Goal: Task Accomplishment & Management: Manage account settings

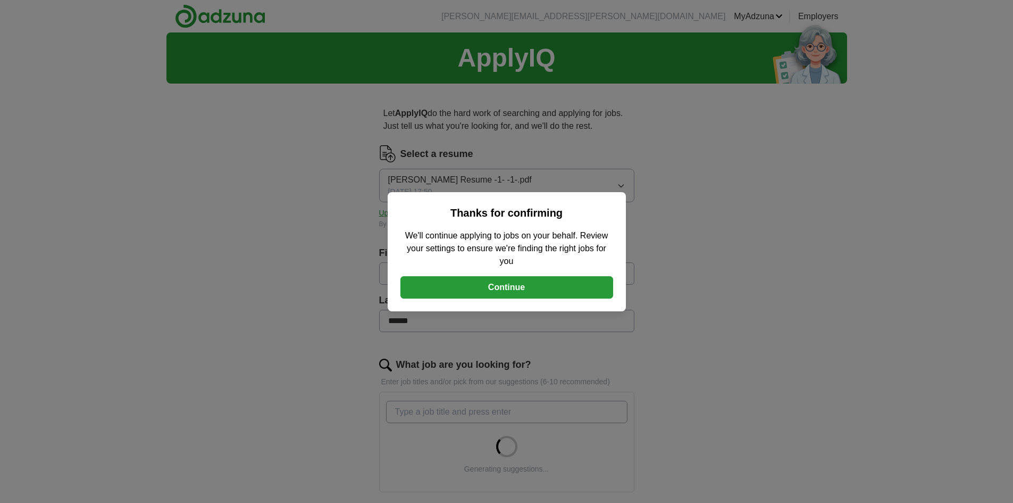
click at [512, 292] on button "Continue" at bounding box center [507, 287] width 213 height 22
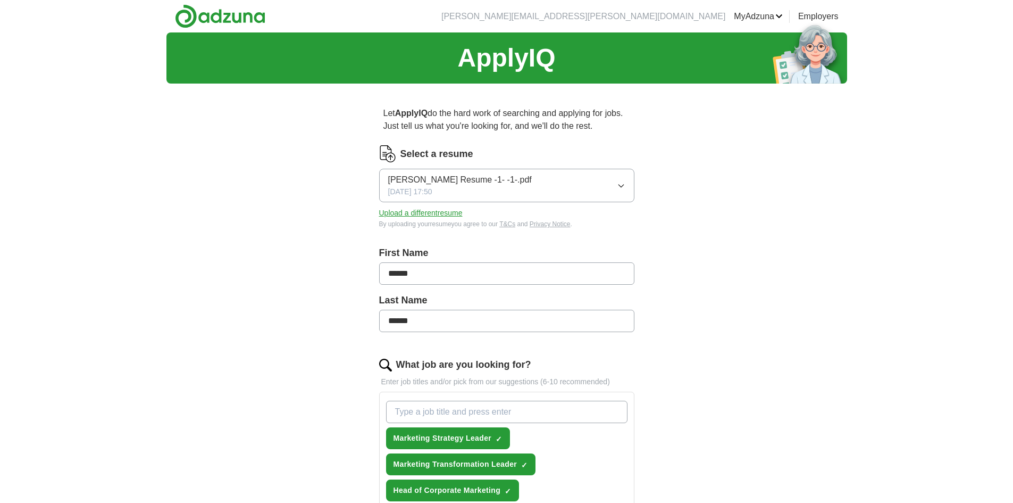
click at [408, 212] on button "Upload a different resume" at bounding box center [421, 212] width 84 height 11
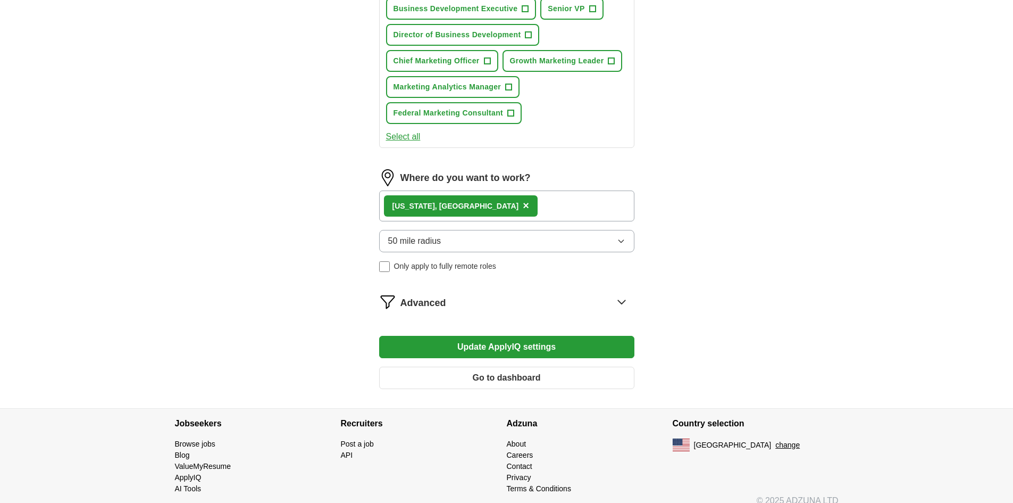
scroll to position [781, 0]
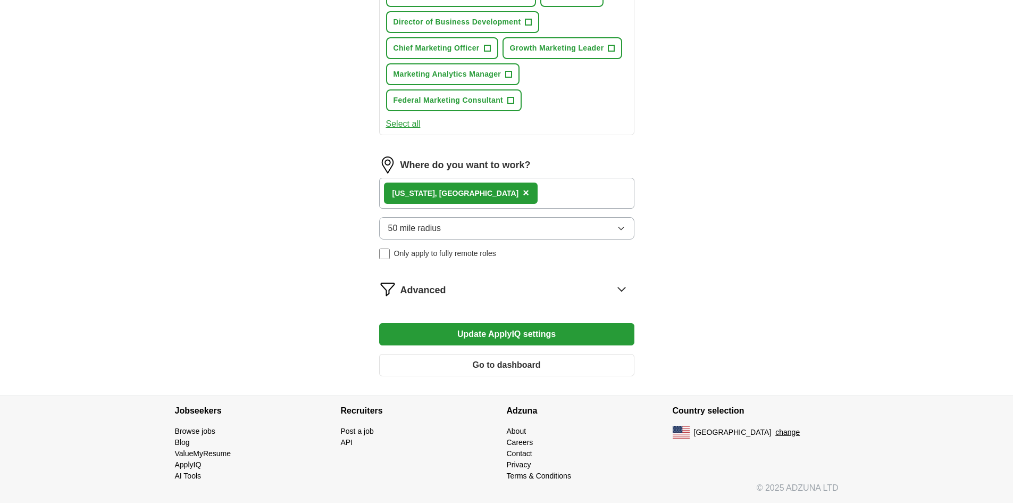
click at [403, 125] on button "Select all" at bounding box center [403, 124] width 35 height 13
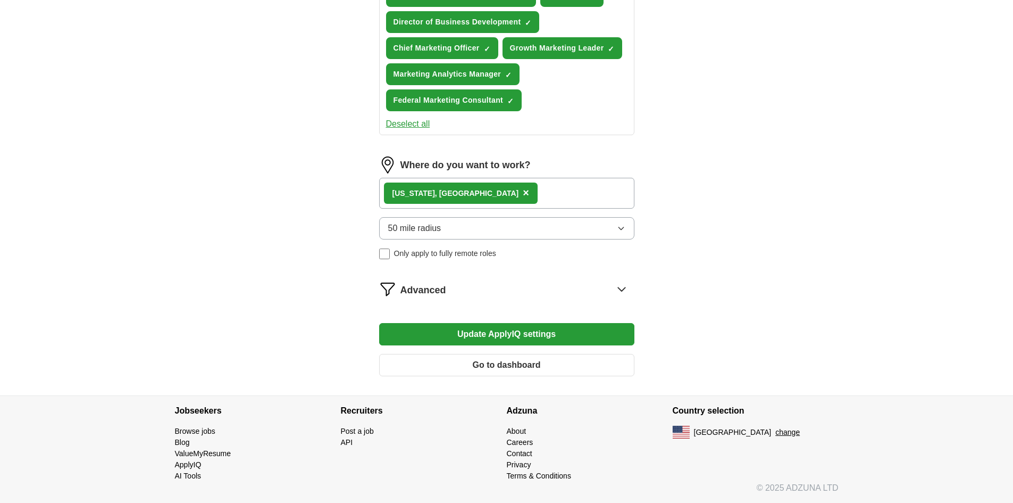
click at [453, 226] on button "50 mile radius" at bounding box center [506, 228] width 255 height 22
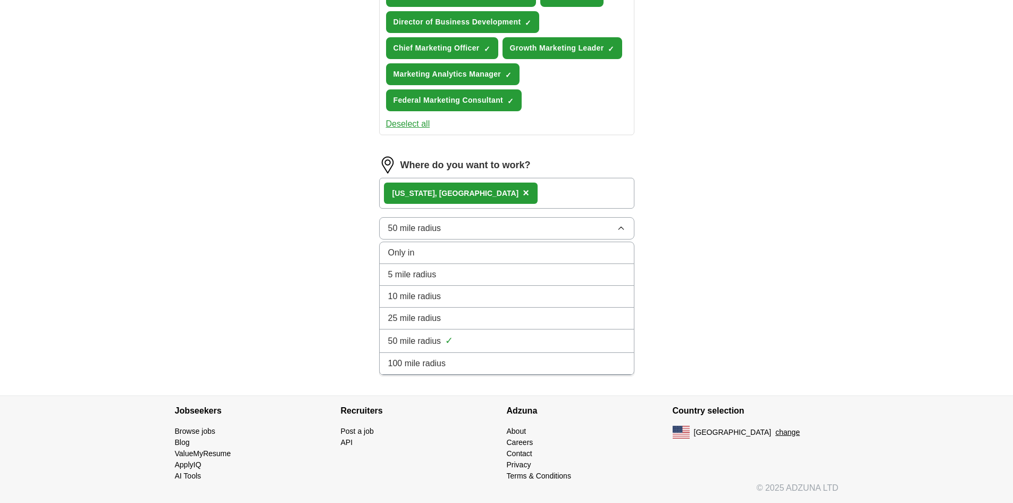
click at [436, 357] on span "100 mile radius" at bounding box center [417, 363] width 58 height 13
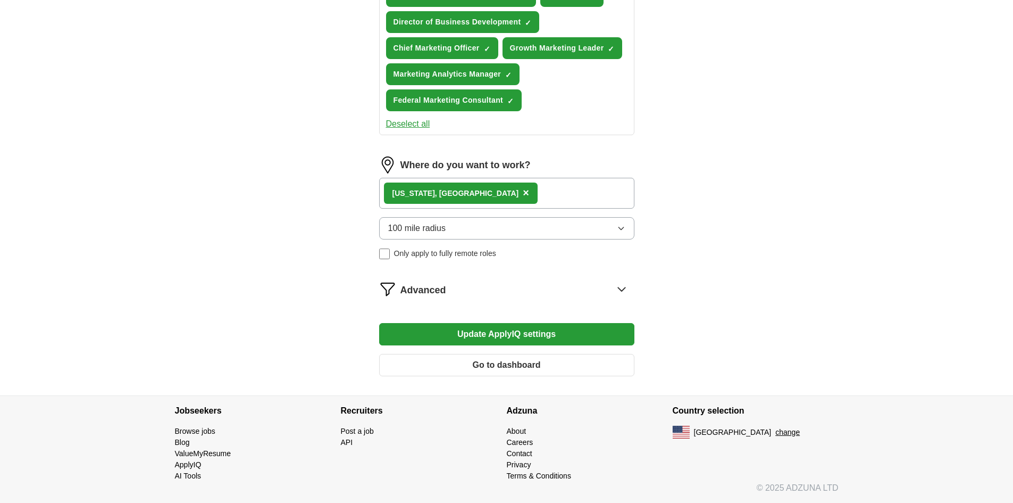
click at [521, 331] on button "Update ApplyIQ settings" at bounding box center [506, 334] width 255 height 22
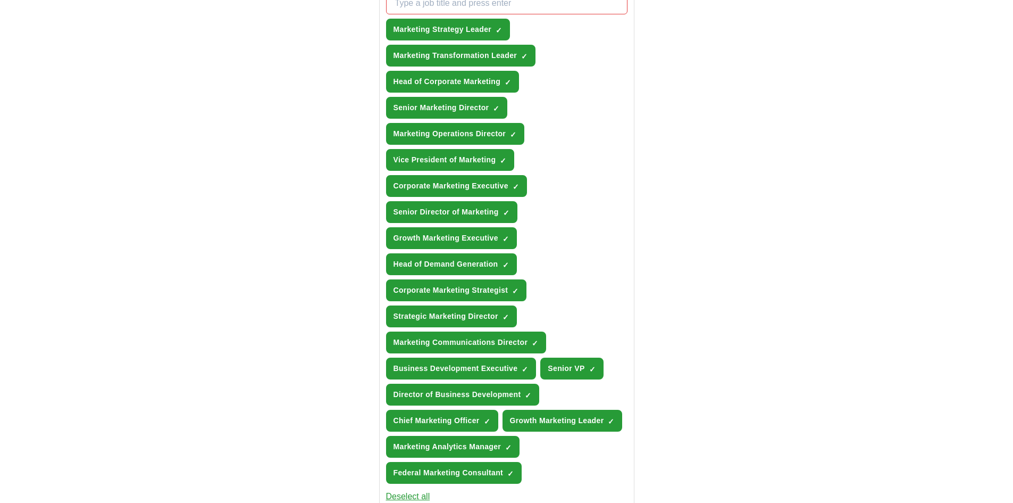
scroll to position [355, 0]
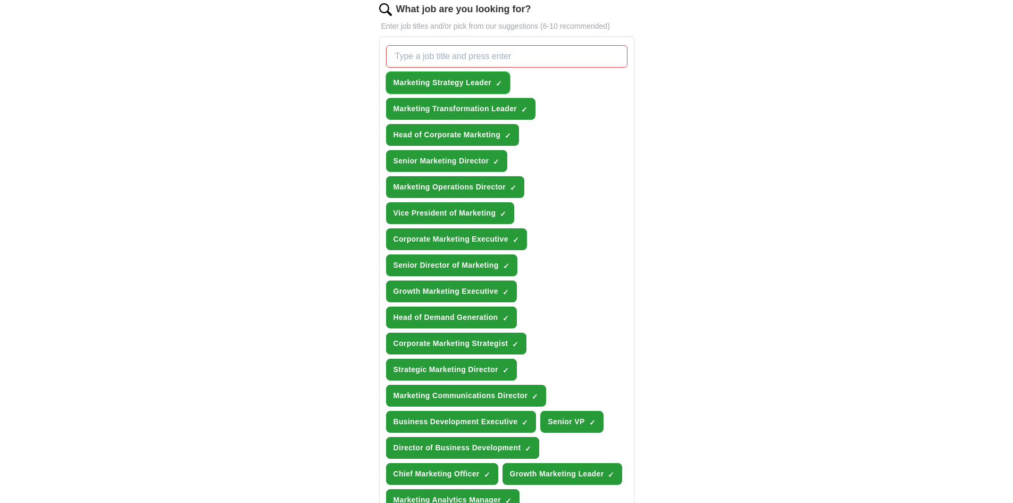
click at [0, 0] on span "×" at bounding box center [0, 0] width 0 height 0
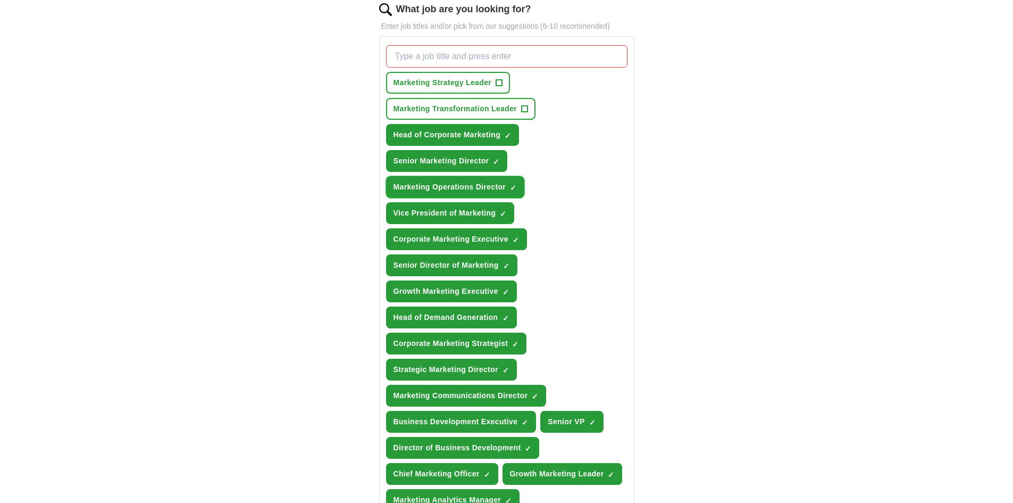
click at [0, 0] on span "×" at bounding box center [0, 0] width 0 height 0
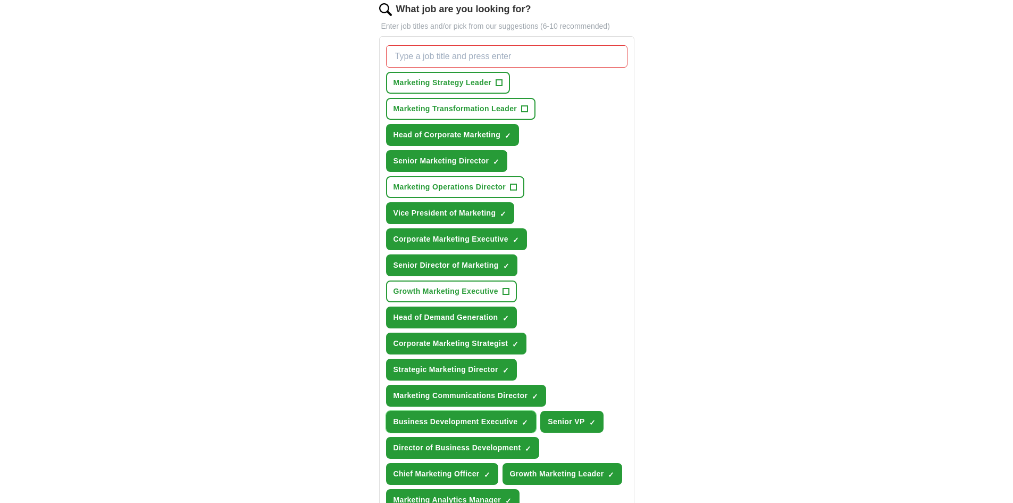
click at [0, 0] on span "×" at bounding box center [0, 0] width 0 height 0
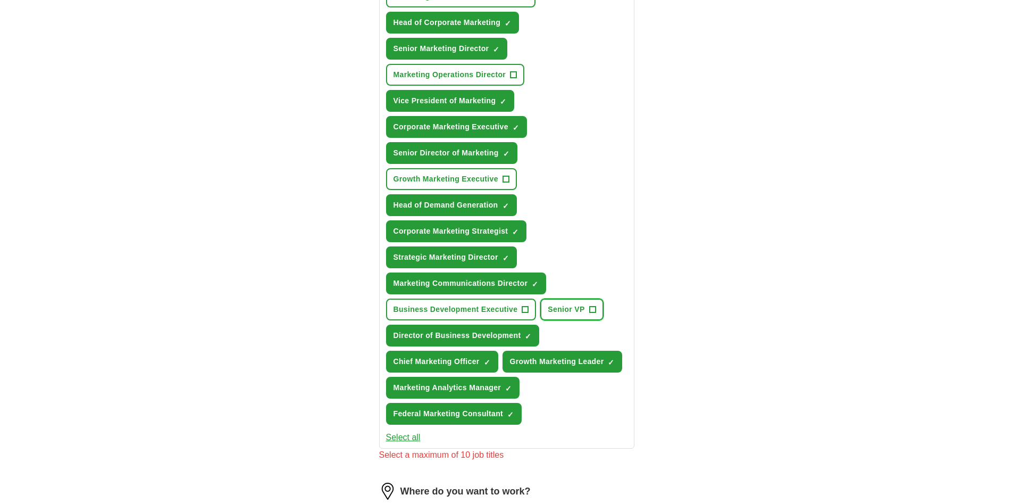
scroll to position [515, 0]
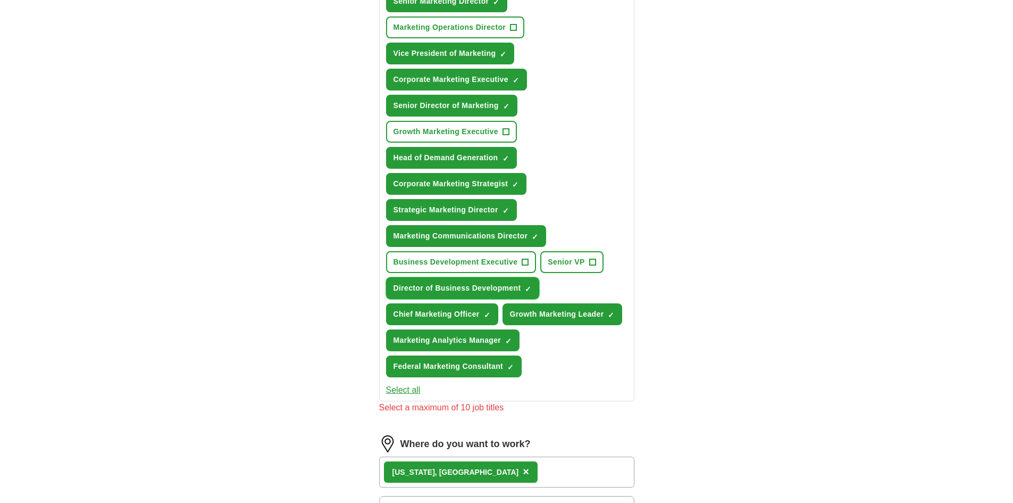
click at [0, 0] on span "×" at bounding box center [0, 0] width 0 height 0
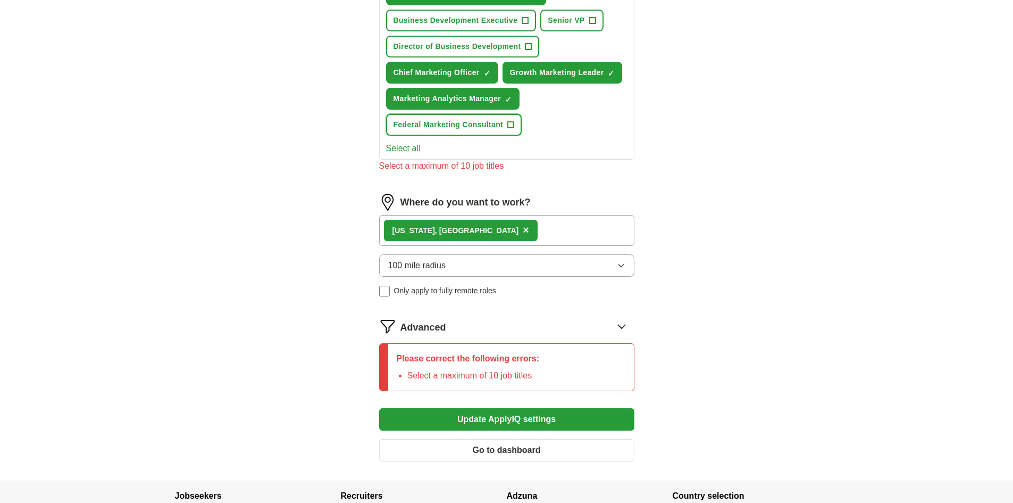
scroll to position [781, 0]
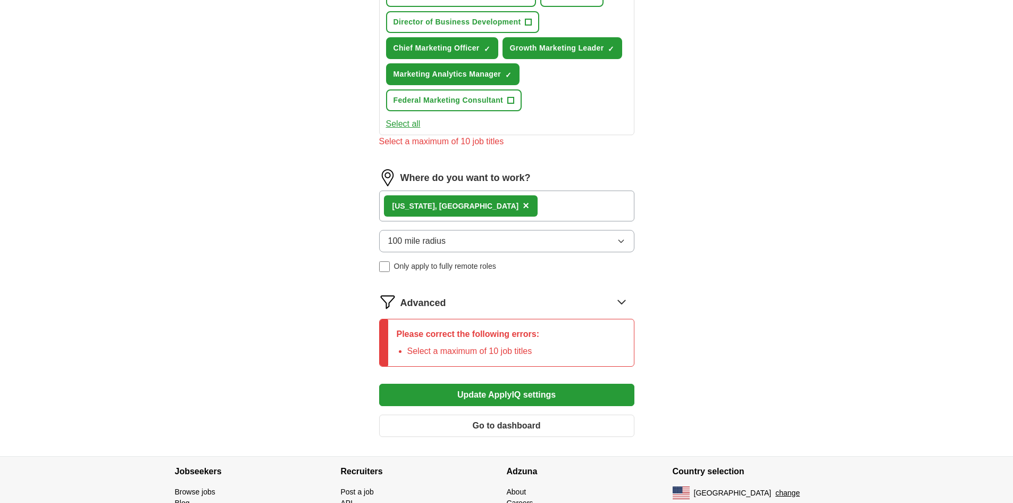
click at [514, 396] on button "Update ApplyIQ settings" at bounding box center [506, 395] width 255 height 22
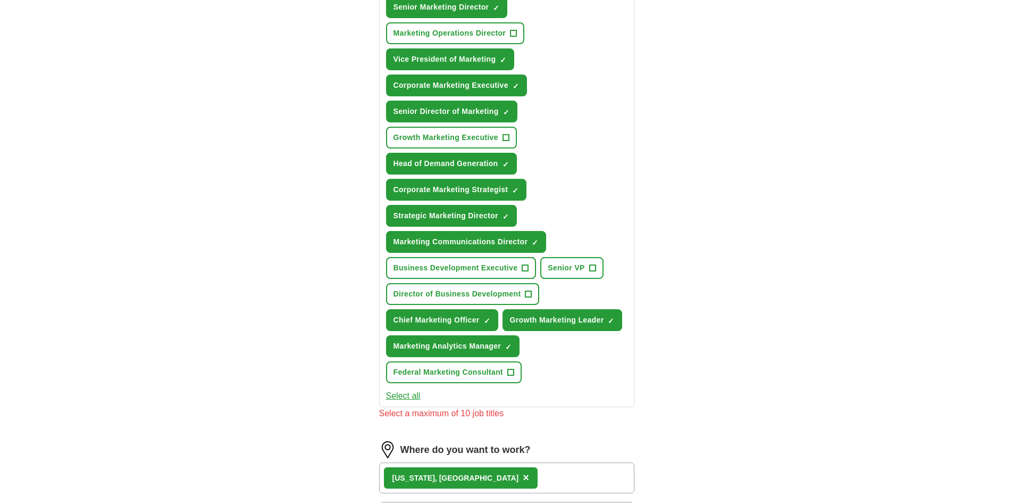
scroll to position [515, 0]
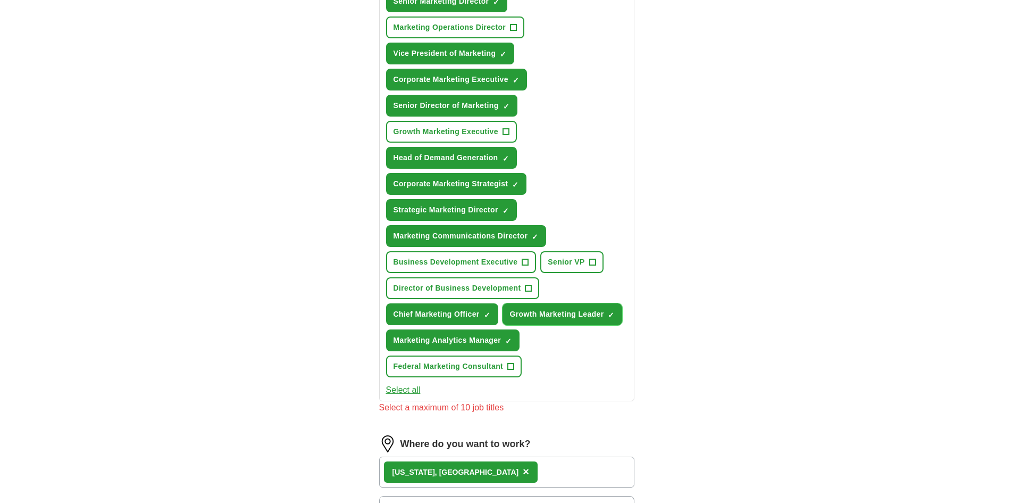
click at [0, 0] on span "×" at bounding box center [0, 0] width 0 height 0
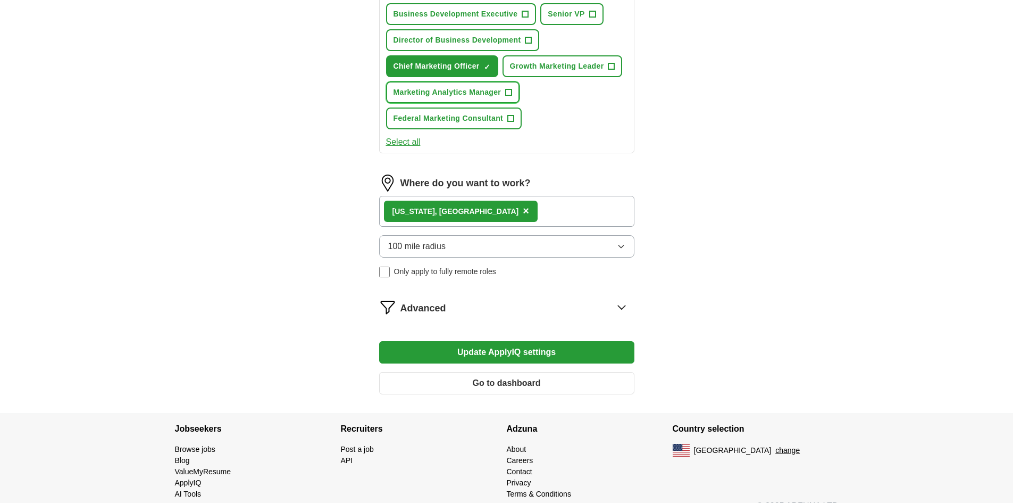
scroll to position [781, 0]
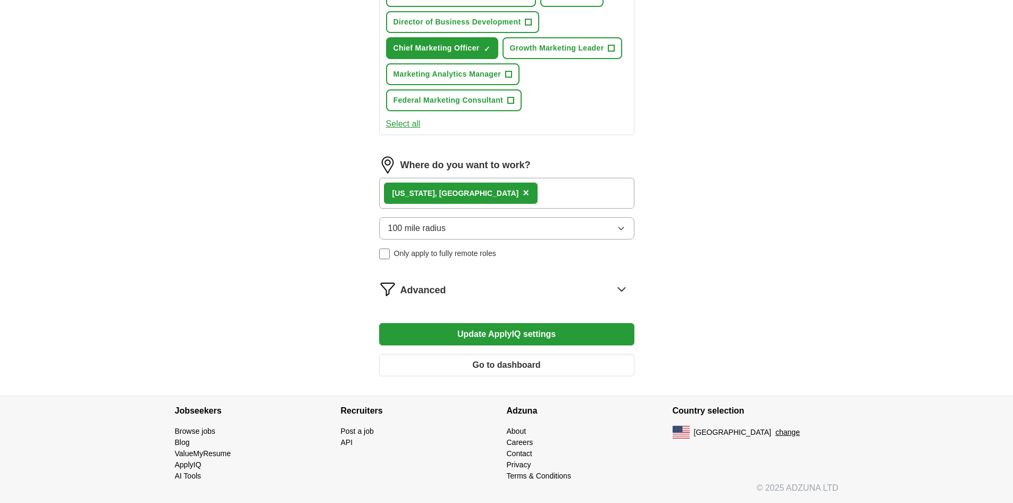
click at [523, 337] on button "Update ApplyIQ settings" at bounding box center [506, 334] width 255 height 22
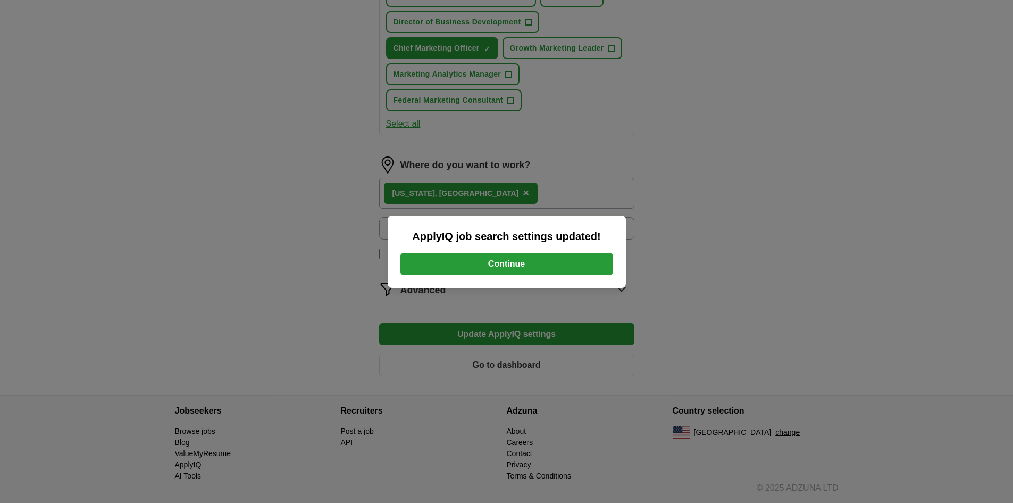
click at [527, 264] on button "Continue" at bounding box center [507, 264] width 213 height 22
